Goal: Information Seeking & Learning: Find specific page/section

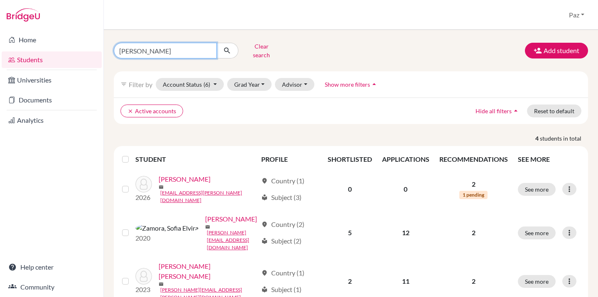
click at [158, 43] on input "zamora" at bounding box center [165, 51] width 103 height 16
type input "atticus"
click button "submit" at bounding box center [227, 51] width 22 height 16
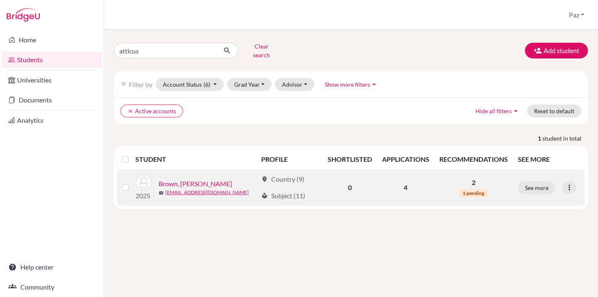
click at [191, 179] on link "Brown, [PERSON_NAME]" at bounding box center [196, 184] width 74 height 10
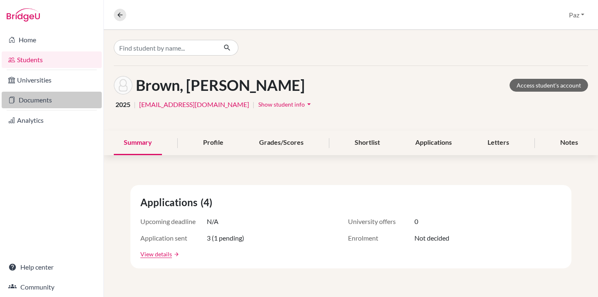
click at [25, 99] on link "Documents" at bounding box center [52, 100] width 100 height 17
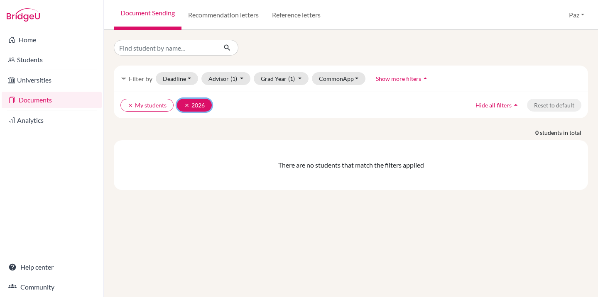
click at [187, 106] on icon "clear" at bounding box center [187, 106] width 6 height 6
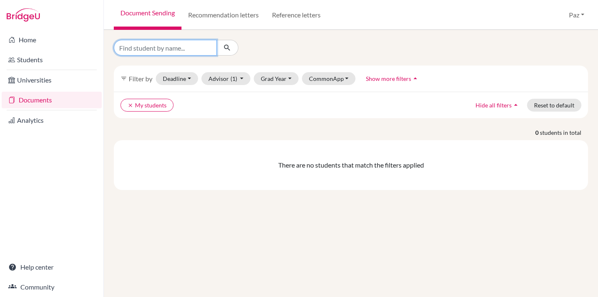
click at [159, 51] on input "Find student by name..." at bounding box center [165, 48] width 103 height 16
type input "atticus"
click button "submit" at bounding box center [227, 48] width 22 height 16
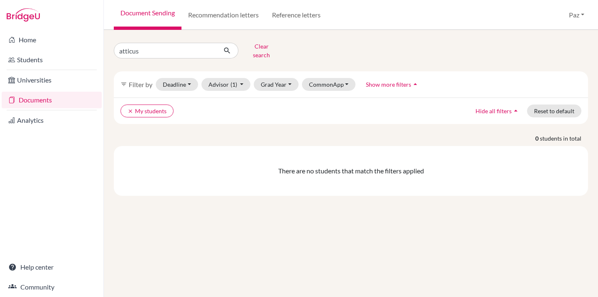
click at [120, 104] on div "clear My students Hide all filters arrow_drop_up Reset to default" at bounding box center [351, 111] width 474 height 27
click at [125, 105] on button "clear My students" at bounding box center [146, 111] width 53 height 13
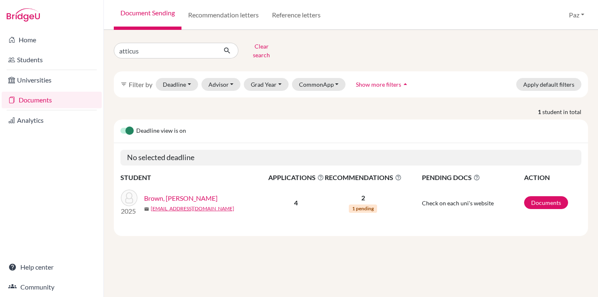
click at [165, 194] on link "Brown, Atticus" at bounding box center [181, 199] width 74 height 10
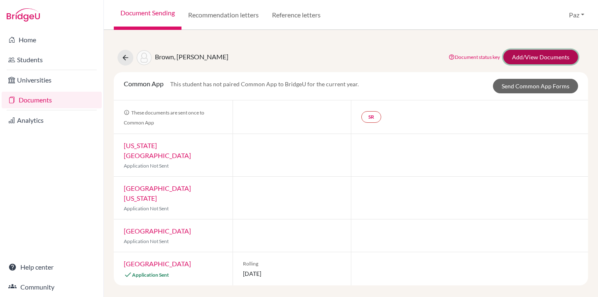
click at [541, 54] on link "Add/View Documents" at bounding box center [541, 57] width 75 height 15
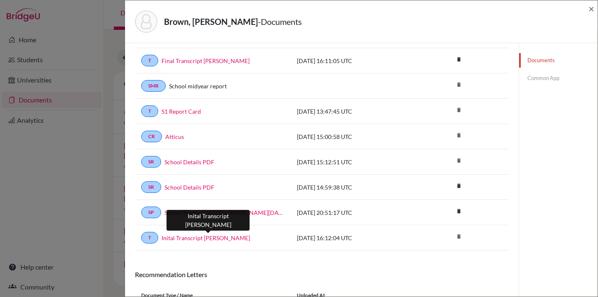
scroll to position [152, 0]
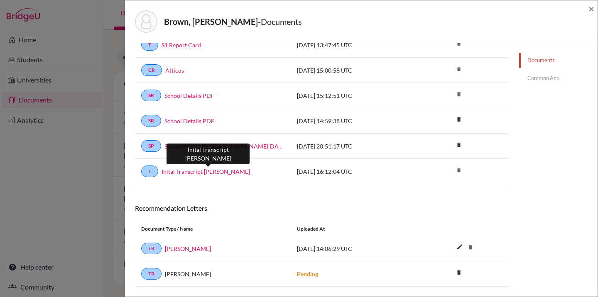
click at [247, 173] on link "Inital Transcript Atticus Adam Brown" at bounding box center [206, 171] width 89 height 9
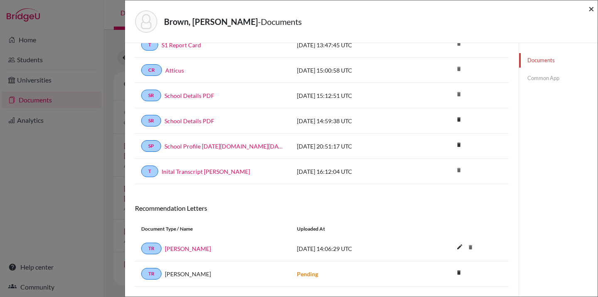
click at [594, 8] on span "×" at bounding box center [592, 8] width 6 height 12
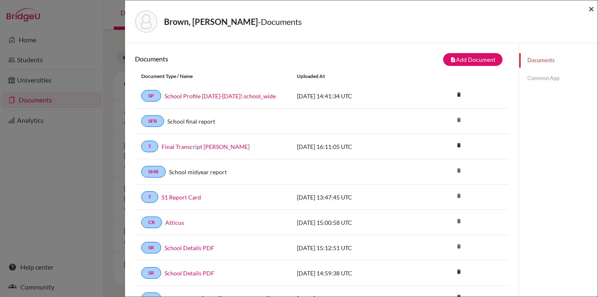
click at [591, 11] on span "×" at bounding box center [592, 8] width 6 height 12
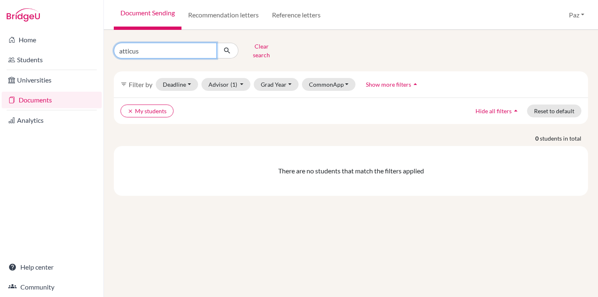
click at [173, 49] on input "atticus" at bounding box center [165, 51] width 103 height 16
type input "ashley"
click button "submit" at bounding box center [227, 51] width 22 height 16
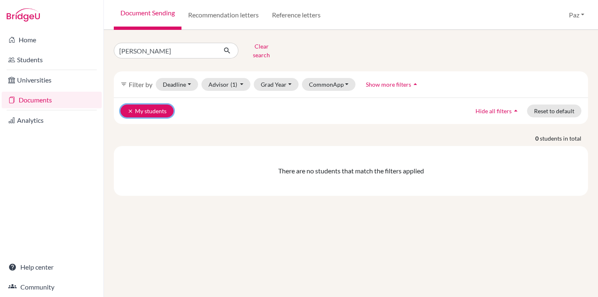
click at [130, 108] on icon "clear" at bounding box center [131, 111] width 6 height 6
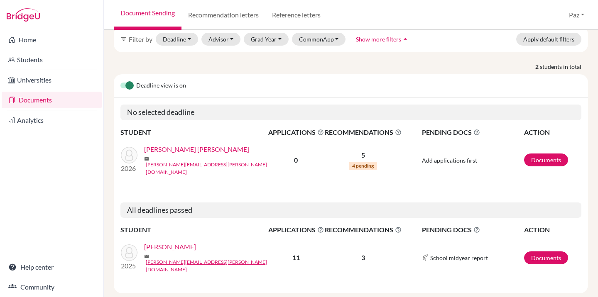
scroll to position [46, 0]
click at [175, 242] on link "Guevara, ashley" at bounding box center [170, 247] width 52 height 10
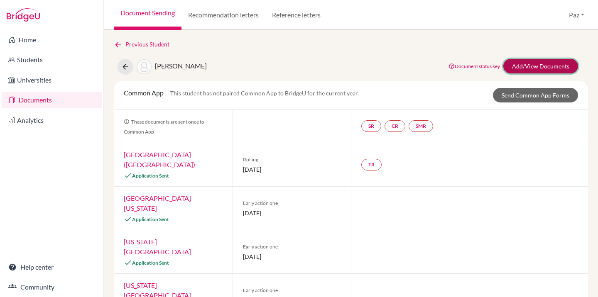
click at [526, 64] on link "Add/View Documents" at bounding box center [541, 66] width 75 height 15
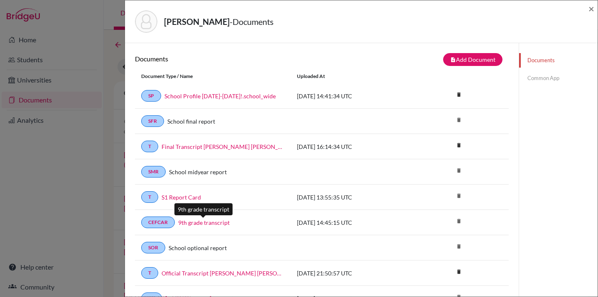
click at [213, 221] on link "9th grade transcript" at bounding box center [204, 223] width 52 height 9
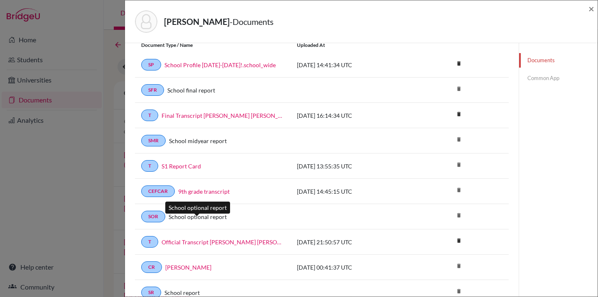
scroll to position [33, 0]
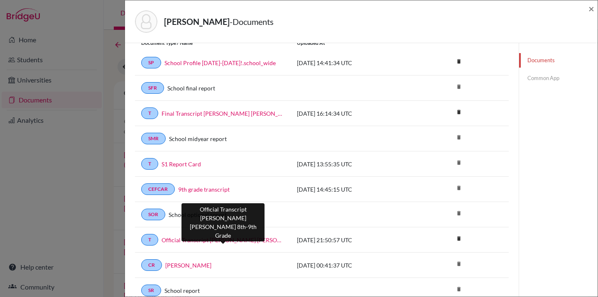
click at [202, 240] on link "Official Transcript [PERSON_NAME] [PERSON_NAME] 8th-9th Grade" at bounding box center [223, 240] width 123 height 9
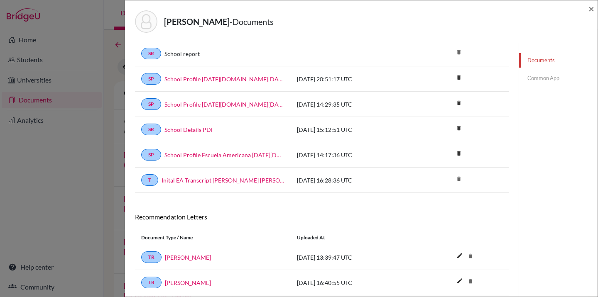
scroll to position [275, 0]
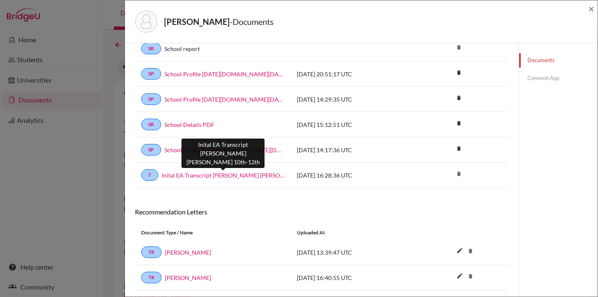
click at [240, 173] on link "Inital EA Transcript [PERSON_NAME] [PERSON_NAME] 10th-12th" at bounding box center [223, 175] width 123 height 9
